Goal: Task Accomplishment & Management: Complete application form

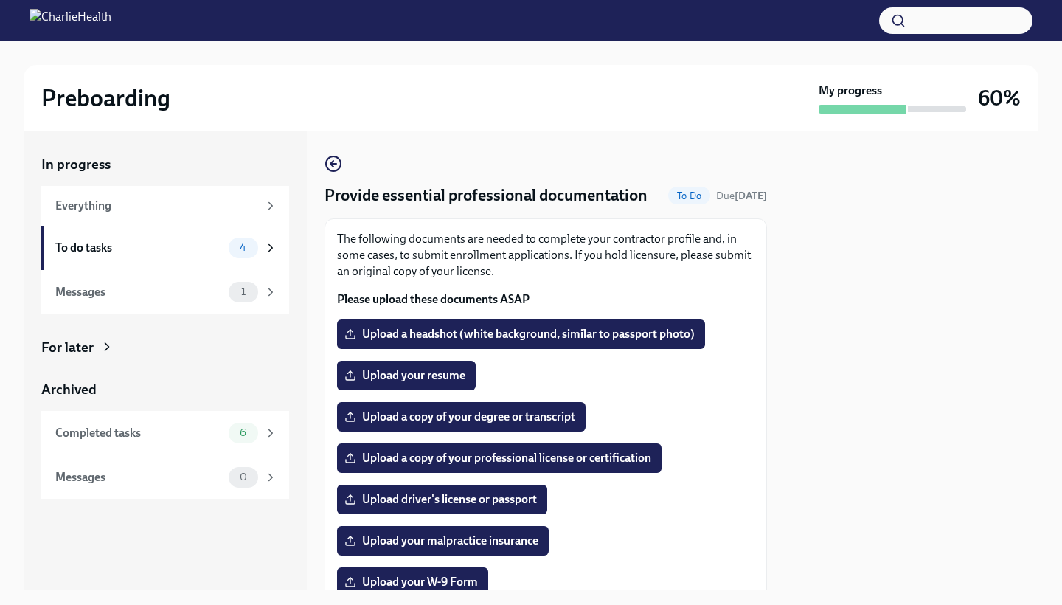
scroll to position [99, 0]
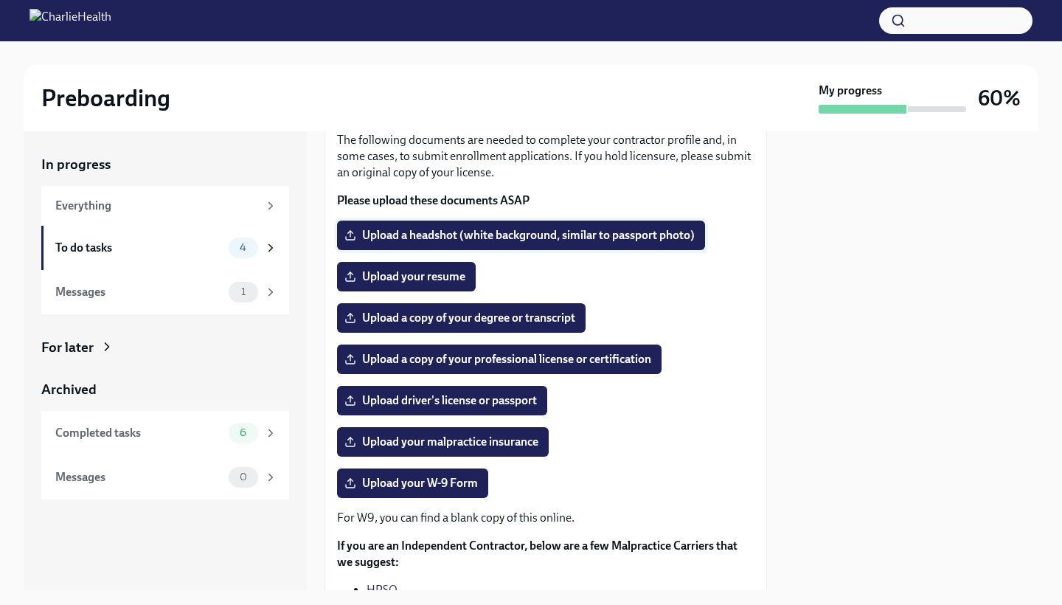
click at [438, 229] on span "Upload a headshot (white background, similar to passport photo)" at bounding box center [520, 235] width 347 height 15
click at [0, 0] on input "Upload a headshot (white background, similar to passport photo)" at bounding box center [0, 0] width 0 height 0
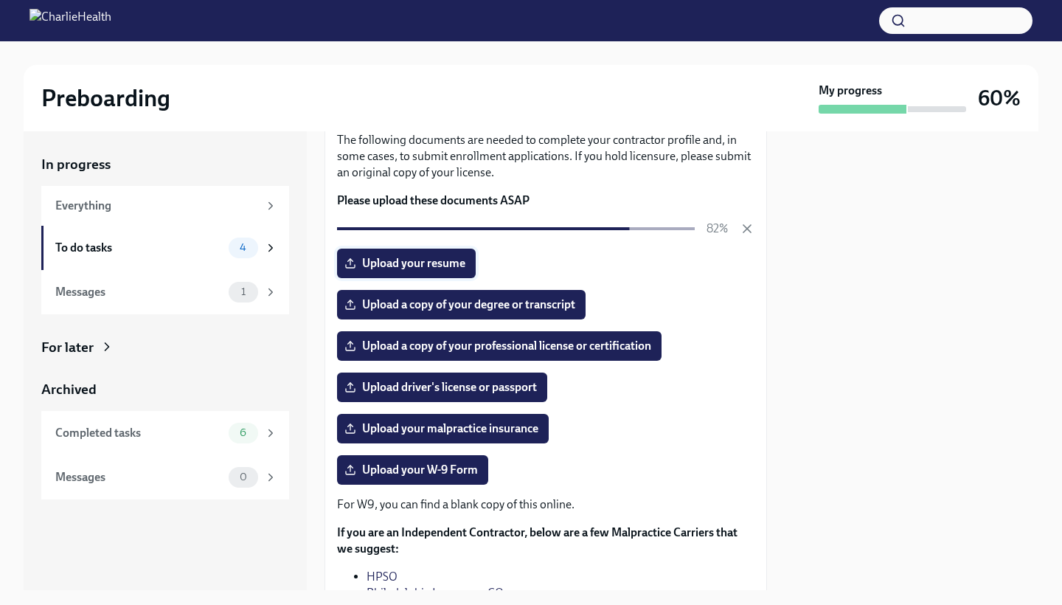
click at [427, 263] on span "Upload your resume" at bounding box center [406, 263] width 118 height 15
click at [0, 0] on input "Upload your resume" at bounding box center [0, 0] width 0 height 0
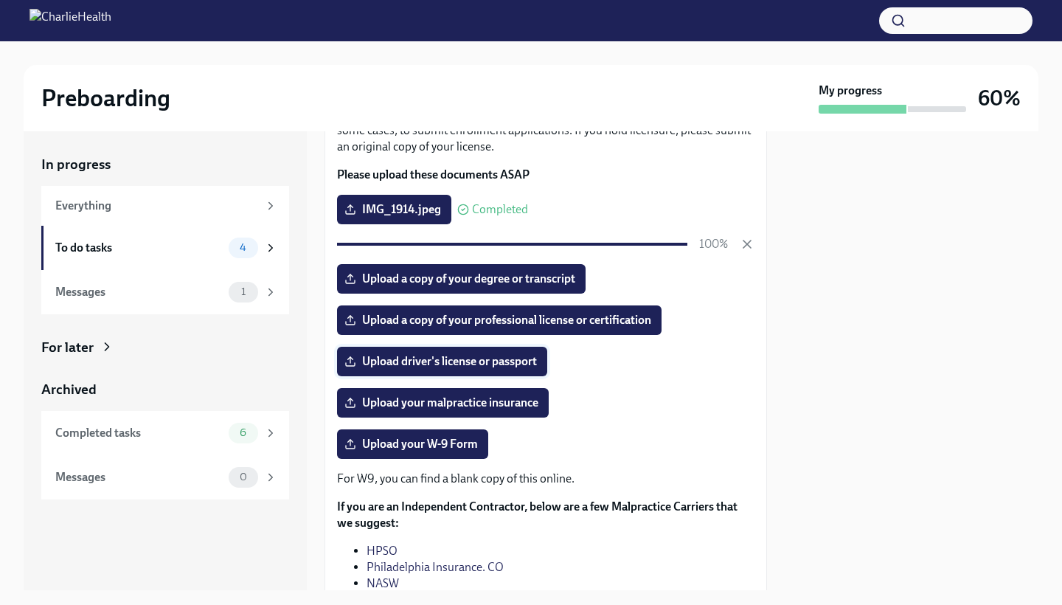
scroll to position [128, 0]
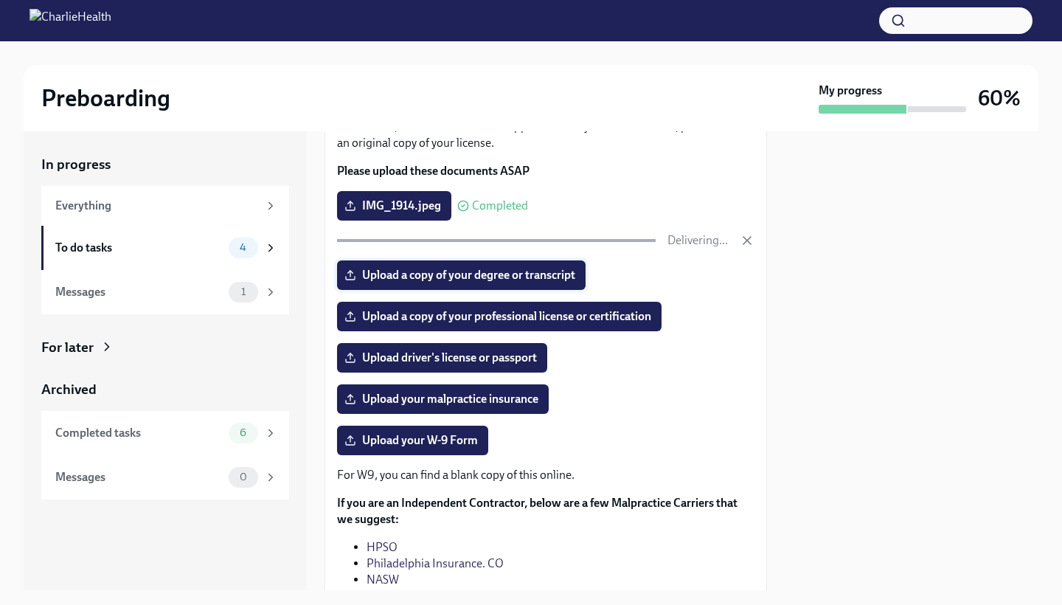
click at [486, 281] on span "Upload a copy of your degree or transcript" at bounding box center [461, 275] width 228 height 15
click at [0, 0] on input "Upload a copy of your degree or transcript" at bounding box center [0, 0] width 0 height 0
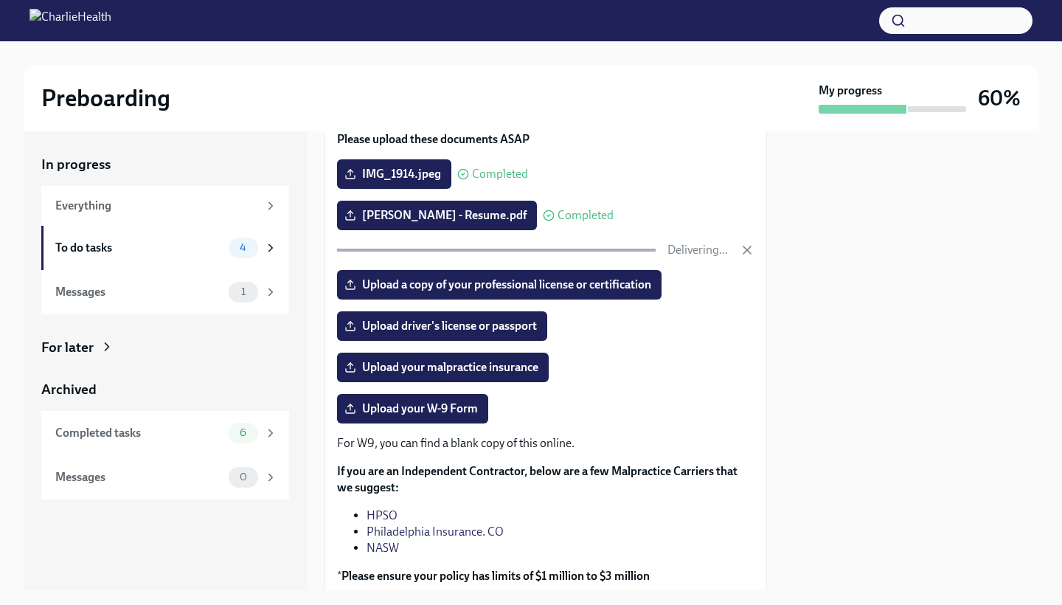
scroll to position [161, 0]
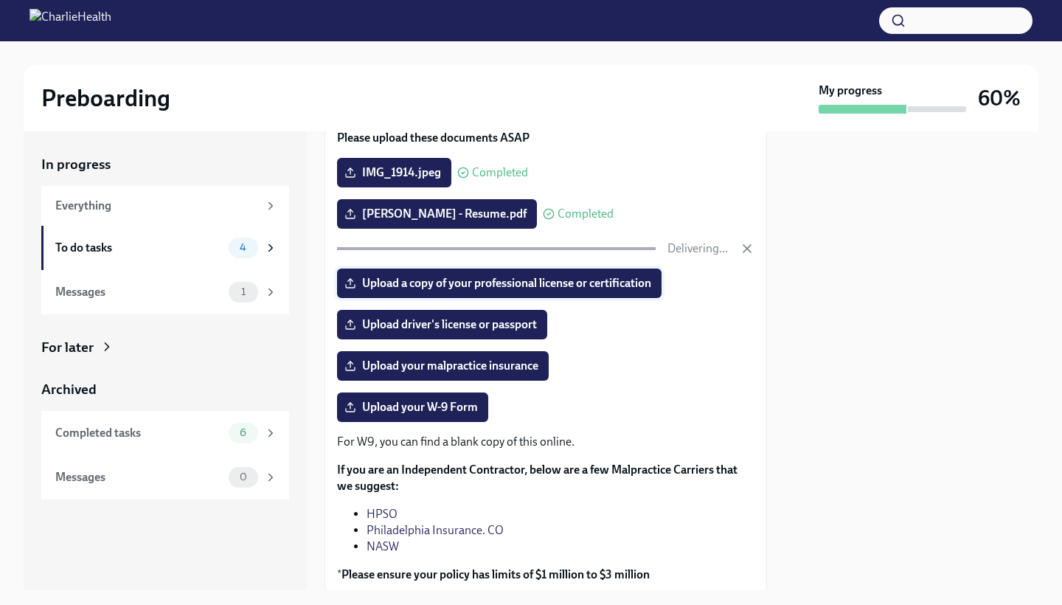
click at [537, 287] on span "Upload a copy of your professional license or certification" at bounding box center [499, 283] width 304 height 15
click at [0, 0] on input "Upload a copy of your professional license or certification" at bounding box center [0, 0] width 0 height 0
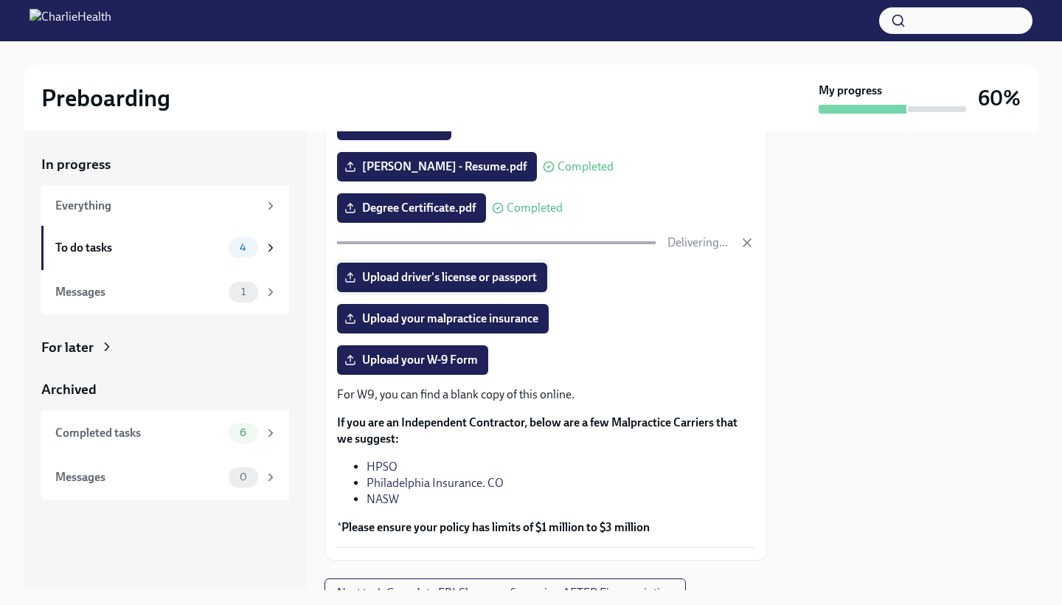
scroll to position [215, 0]
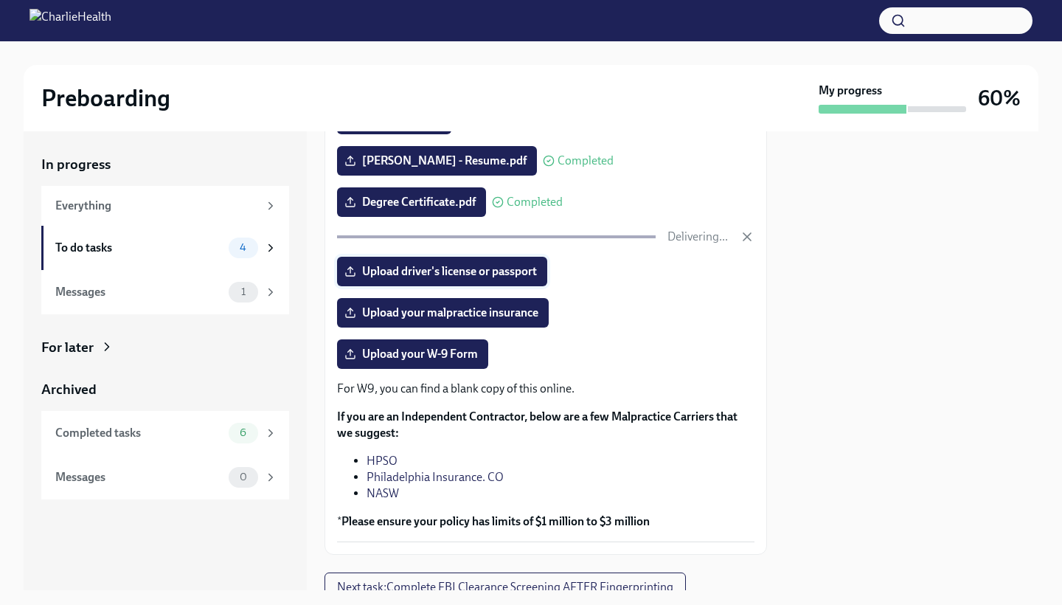
click at [454, 267] on div "The following documents are needed to complete your contractor profile and, in …" at bounding box center [545, 279] width 417 height 526
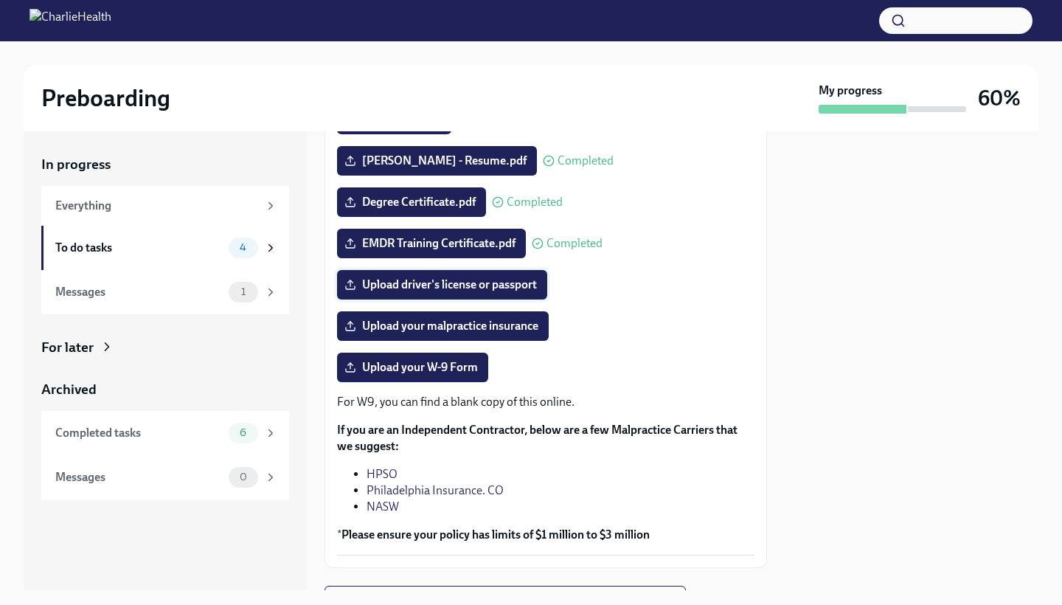
click at [432, 288] on span "Upload driver's license or passport" at bounding box center [442, 284] width 190 height 15
click at [0, 0] on input "Upload driver's license or passport" at bounding box center [0, 0] width 0 height 0
click at [421, 330] on span "Upload your malpractice insurance" at bounding box center [442, 326] width 191 height 15
click at [0, 0] on input "Upload your malpractice insurance" at bounding box center [0, 0] width 0 height 0
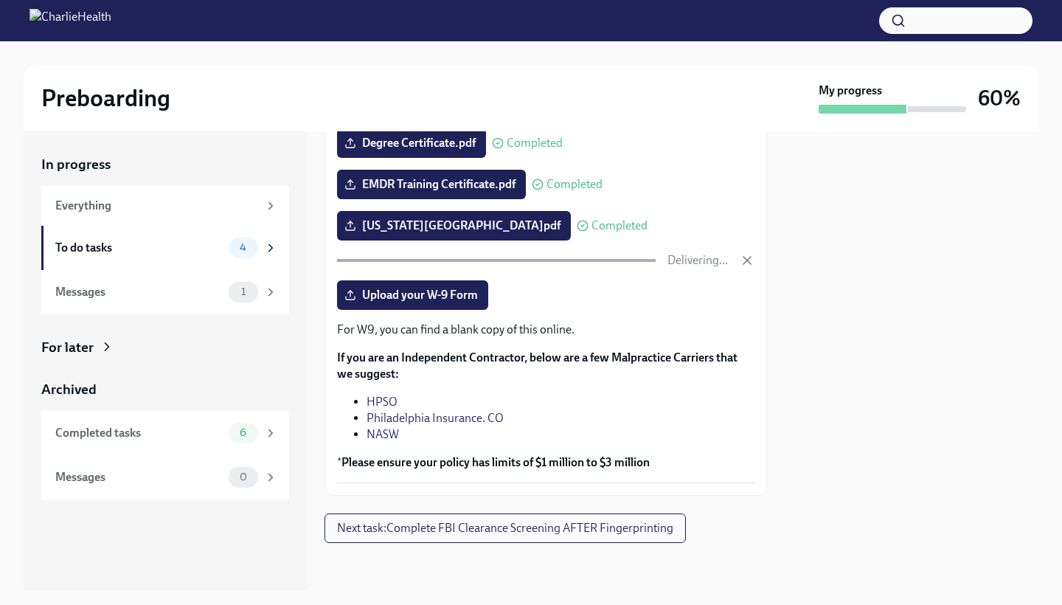
scroll to position [274, 0]
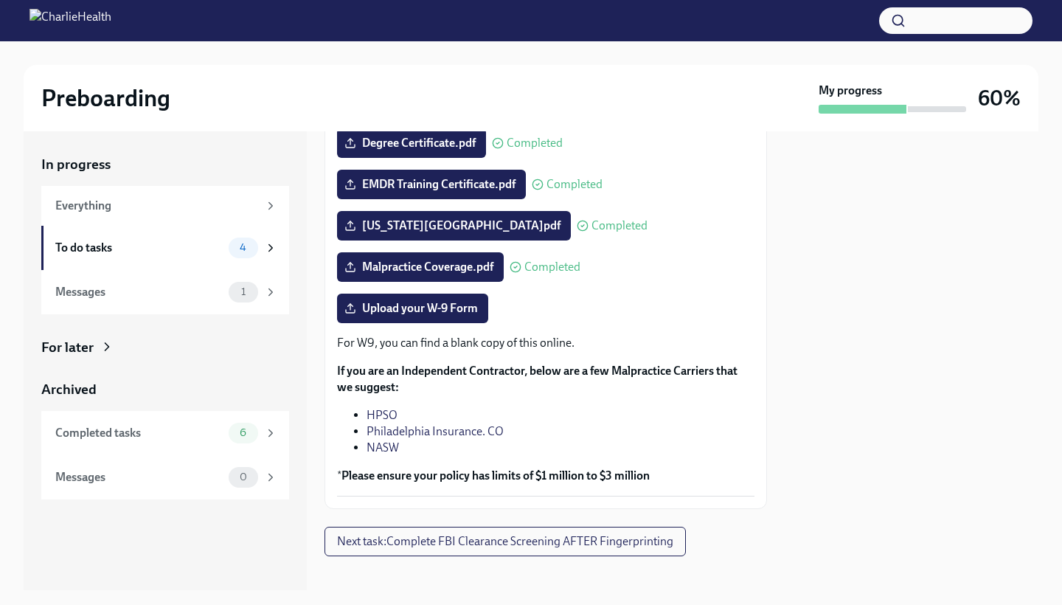
click at [800, 374] on div at bounding box center [912, 360] width 254 height 459
click at [434, 301] on span "Upload your W-9 Form" at bounding box center [412, 308] width 131 height 15
click at [0, 0] on input "Upload your W-9 Form" at bounding box center [0, 0] width 0 height 0
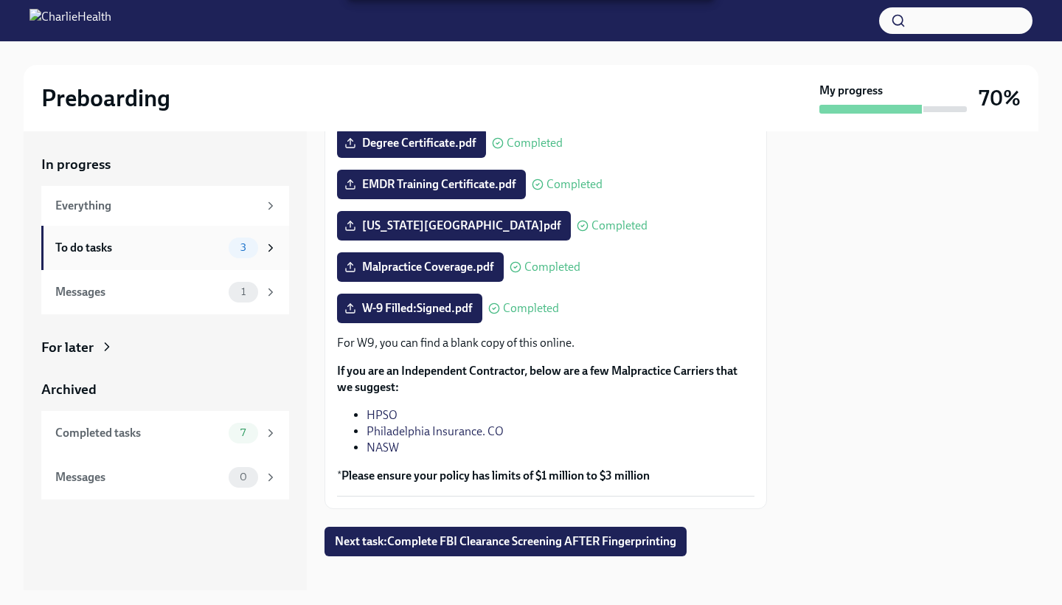
click at [164, 244] on div "To do tasks" at bounding box center [138, 248] width 167 height 16
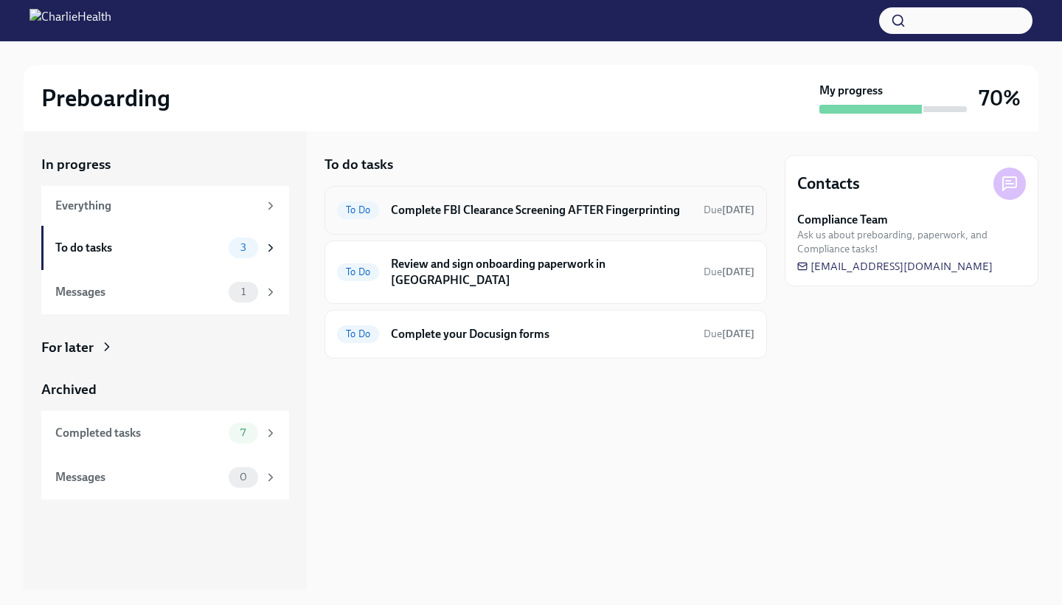
click at [534, 202] on h6 "Complete FBI Clearance Screening AFTER Fingerprinting" at bounding box center [541, 210] width 301 height 16
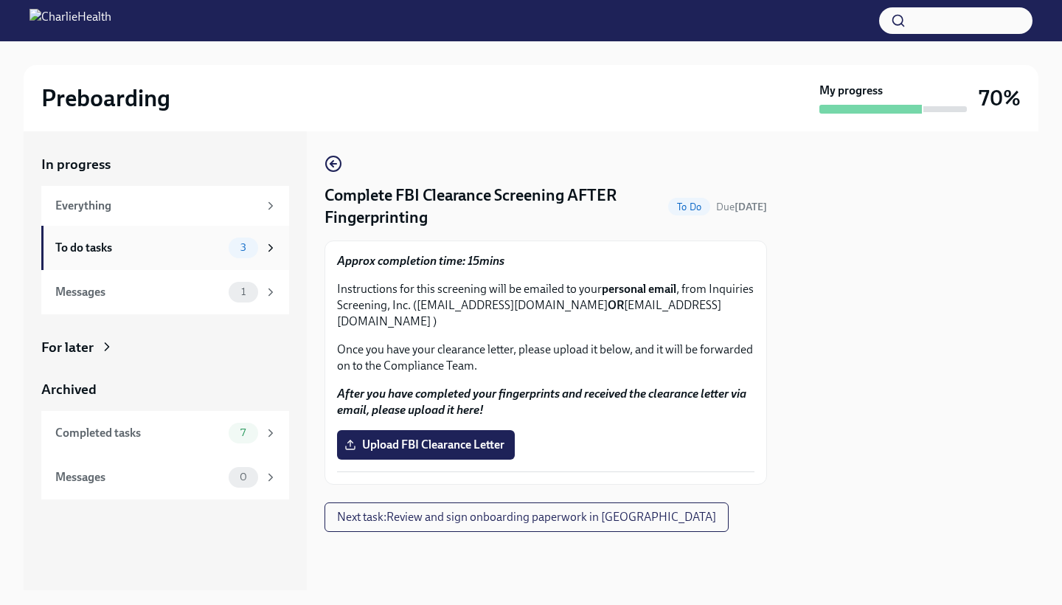
click at [173, 249] on div "To do tasks" at bounding box center [138, 248] width 167 height 16
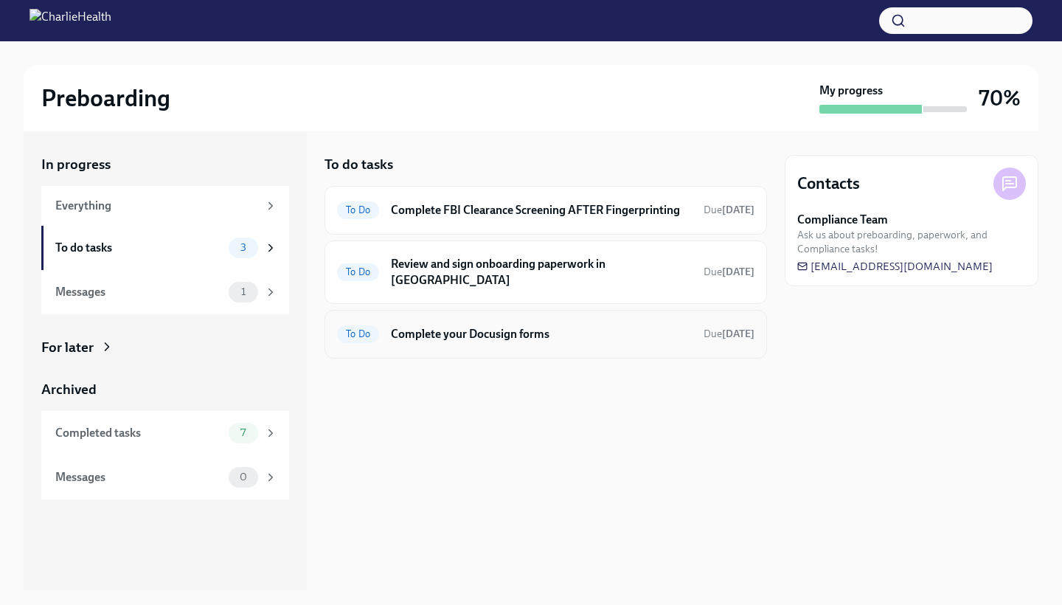
click at [473, 326] on h6 "Complete your Docusign forms" at bounding box center [541, 334] width 301 height 16
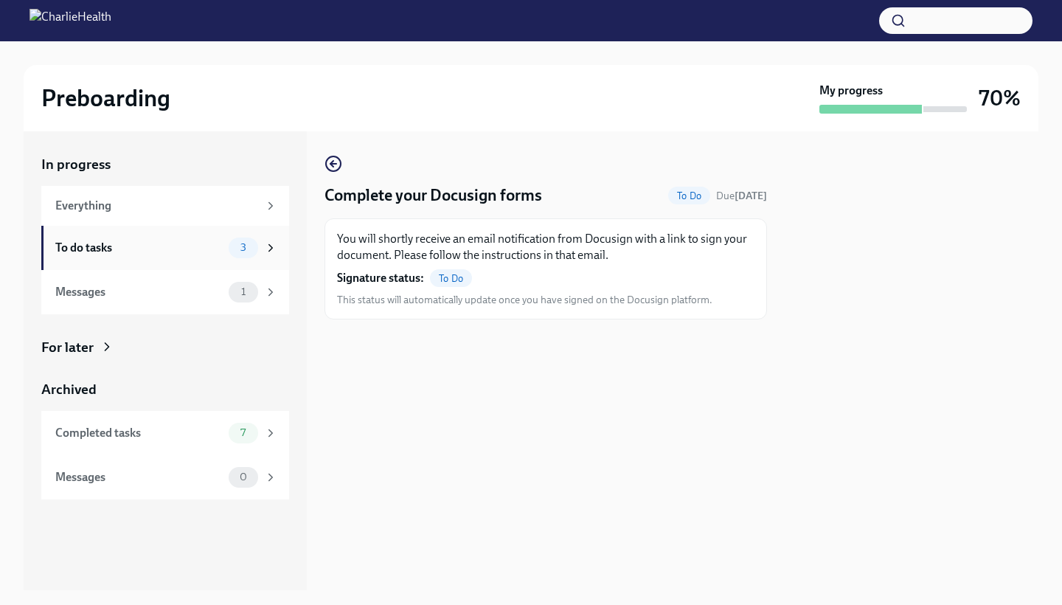
click at [131, 247] on div "To do tasks" at bounding box center [138, 248] width 167 height 16
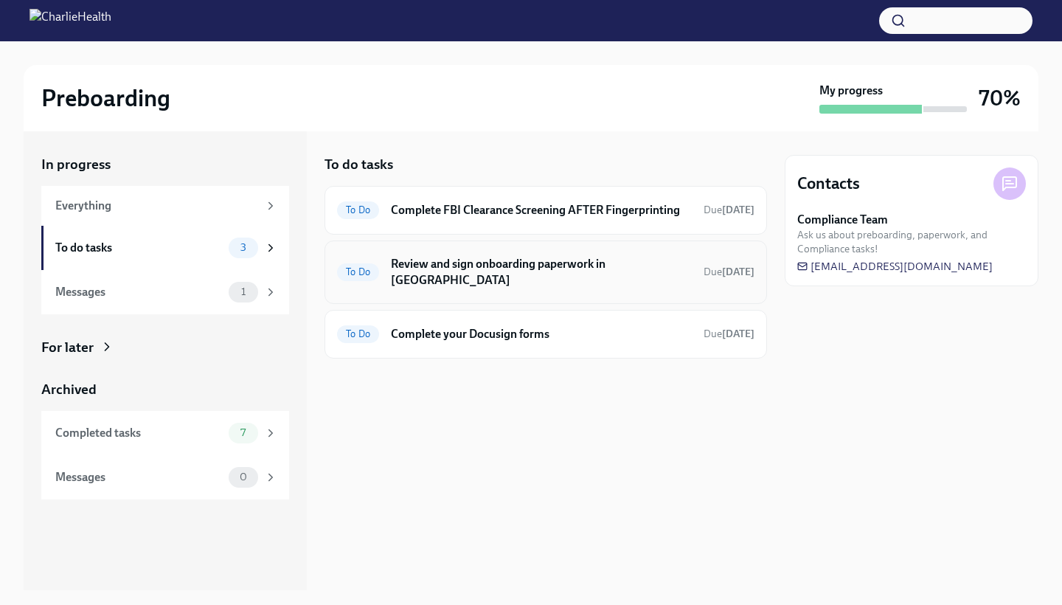
click at [506, 268] on h6 "Review and sign onboarding paperwork in [GEOGRAPHIC_DATA]" at bounding box center [541, 272] width 301 height 32
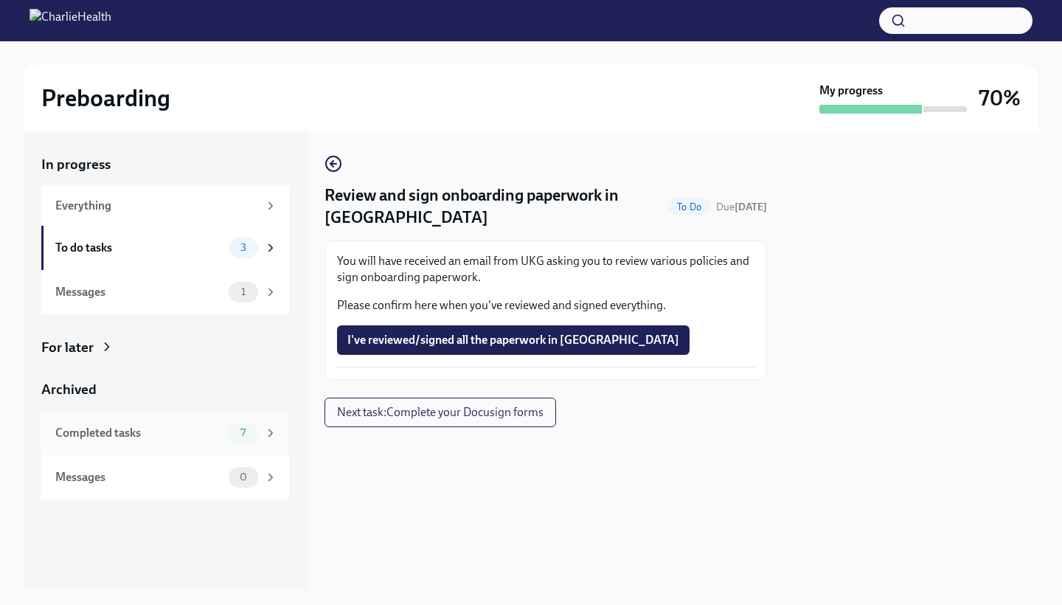
click at [155, 436] on div "Completed tasks" at bounding box center [138, 433] width 167 height 16
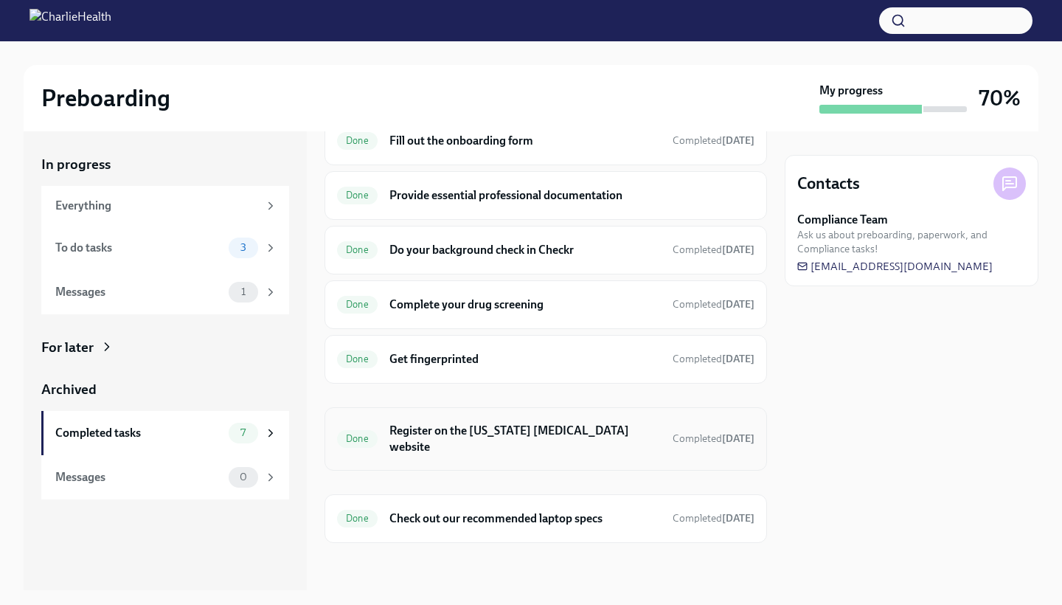
scroll to position [69, 0]
click at [153, 256] on div "To do tasks 3" at bounding box center [166, 247] width 222 height 21
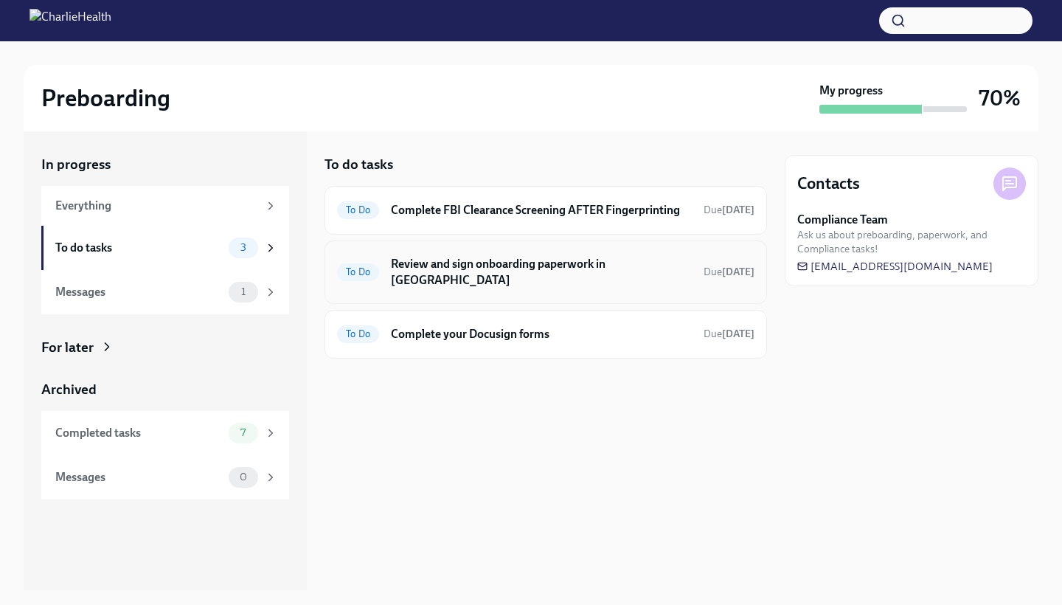
click at [600, 263] on h6 "Review and sign onboarding paperwork in [GEOGRAPHIC_DATA]" at bounding box center [541, 272] width 301 height 32
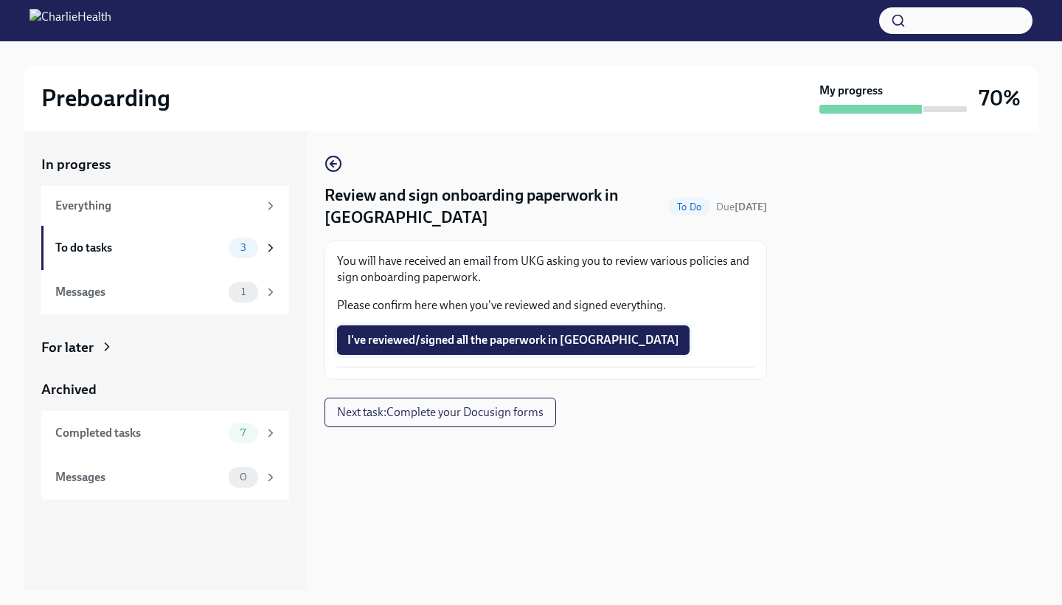
click at [543, 329] on button "I've reviewed/signed all the paperwork in [GEOGRAPHIC_DATA]" at bounding box center [513, 339] width 352 height 29
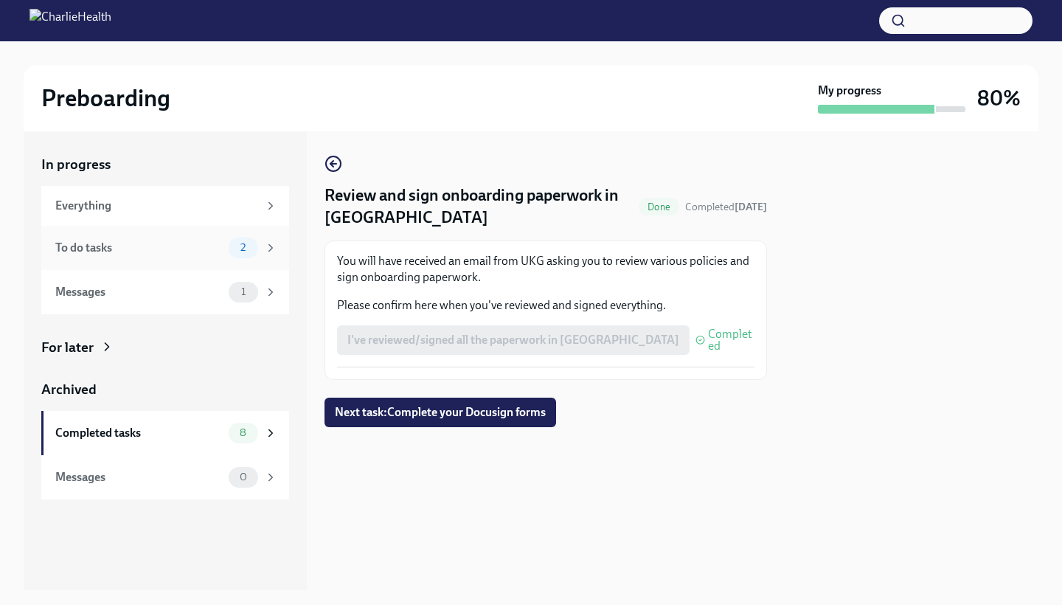
click at [156, 245] on div "To do tasks" at bounding box center [138, 248] width 167 height 16
